Goal: Task Accomplishment & Management: Use online tool/utility

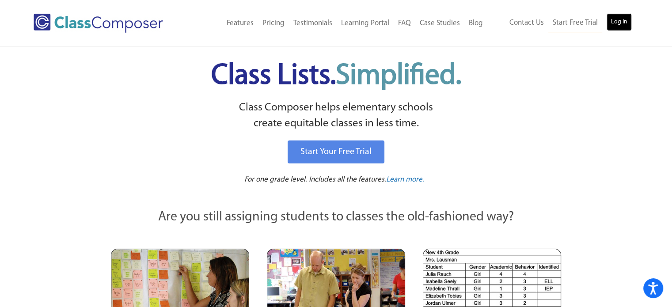
click at [613, 24] on link "Log In" at bounding box center [619, 22] width 25 height 18
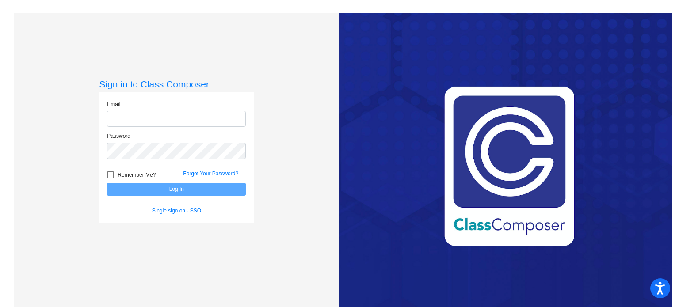
type input "[EMAIL_ADDRESS][DOMAIN_NAME]"
click at [188, 187] on button "Log In" at bounding box center [176, 189] width 139 height 13
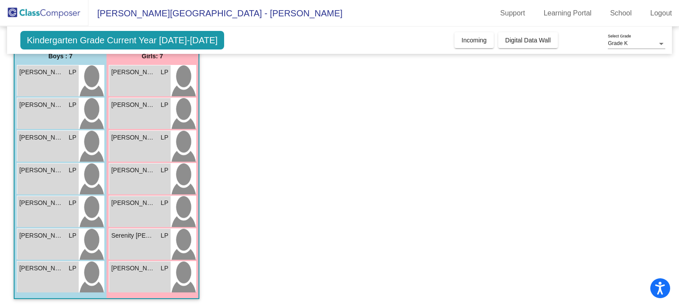
scroll to position [74, 0]
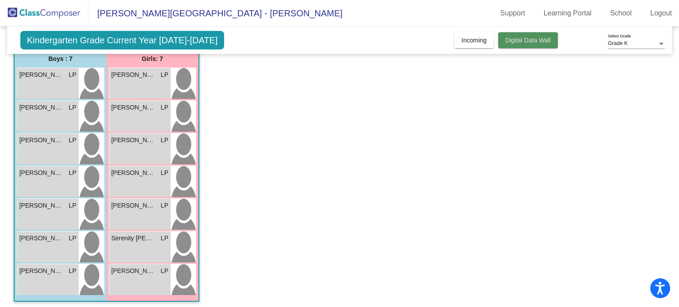
click at [518, 45] on button "Digital Data Wall" at bounding box center [528, 40] width 60 height 16
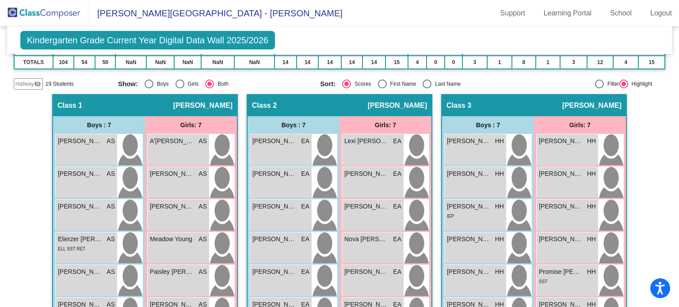
scroll to position [192, 0]
